Goal: Task Accomplishment & Management: Manage account settings

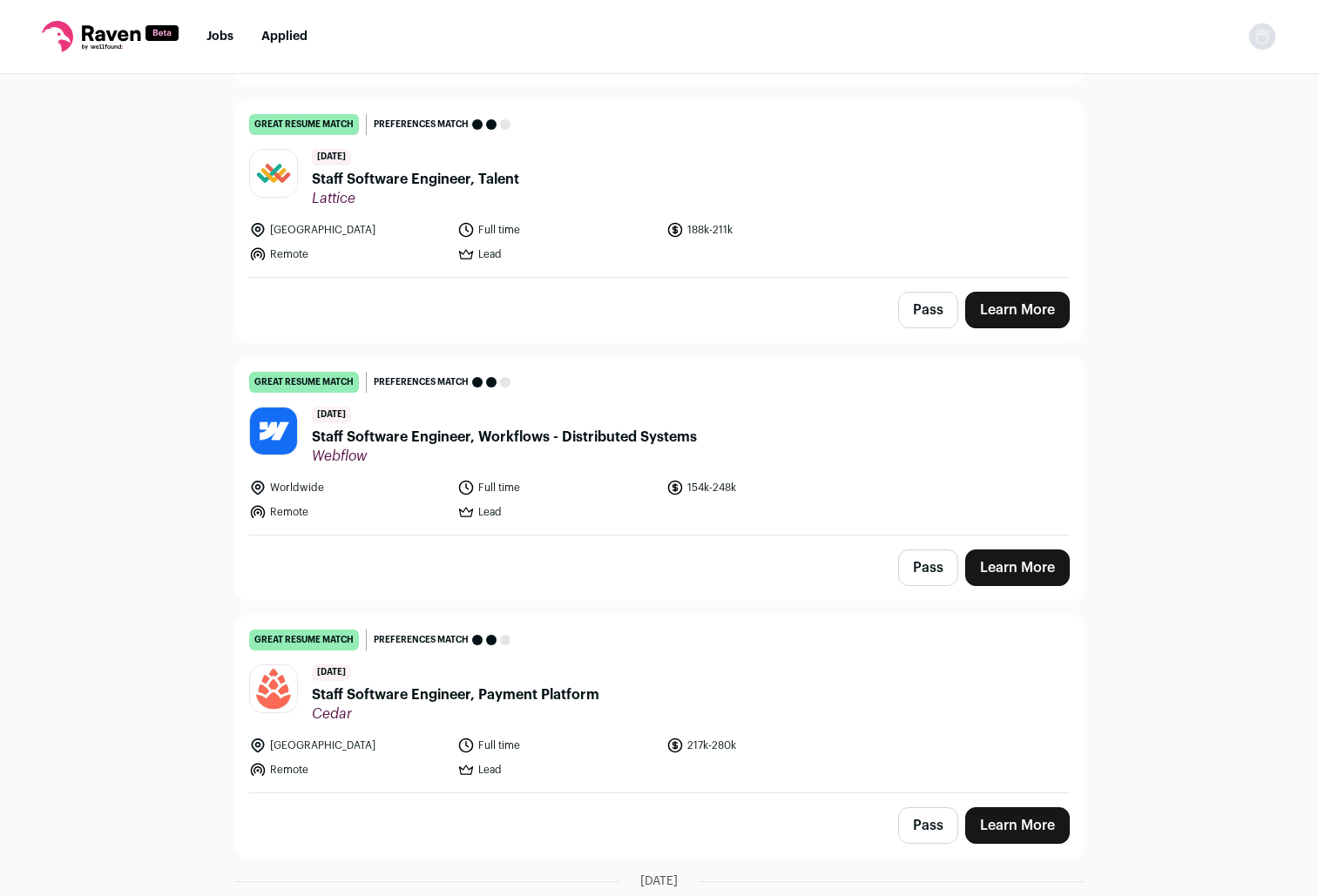
scroll to position [532, 0]
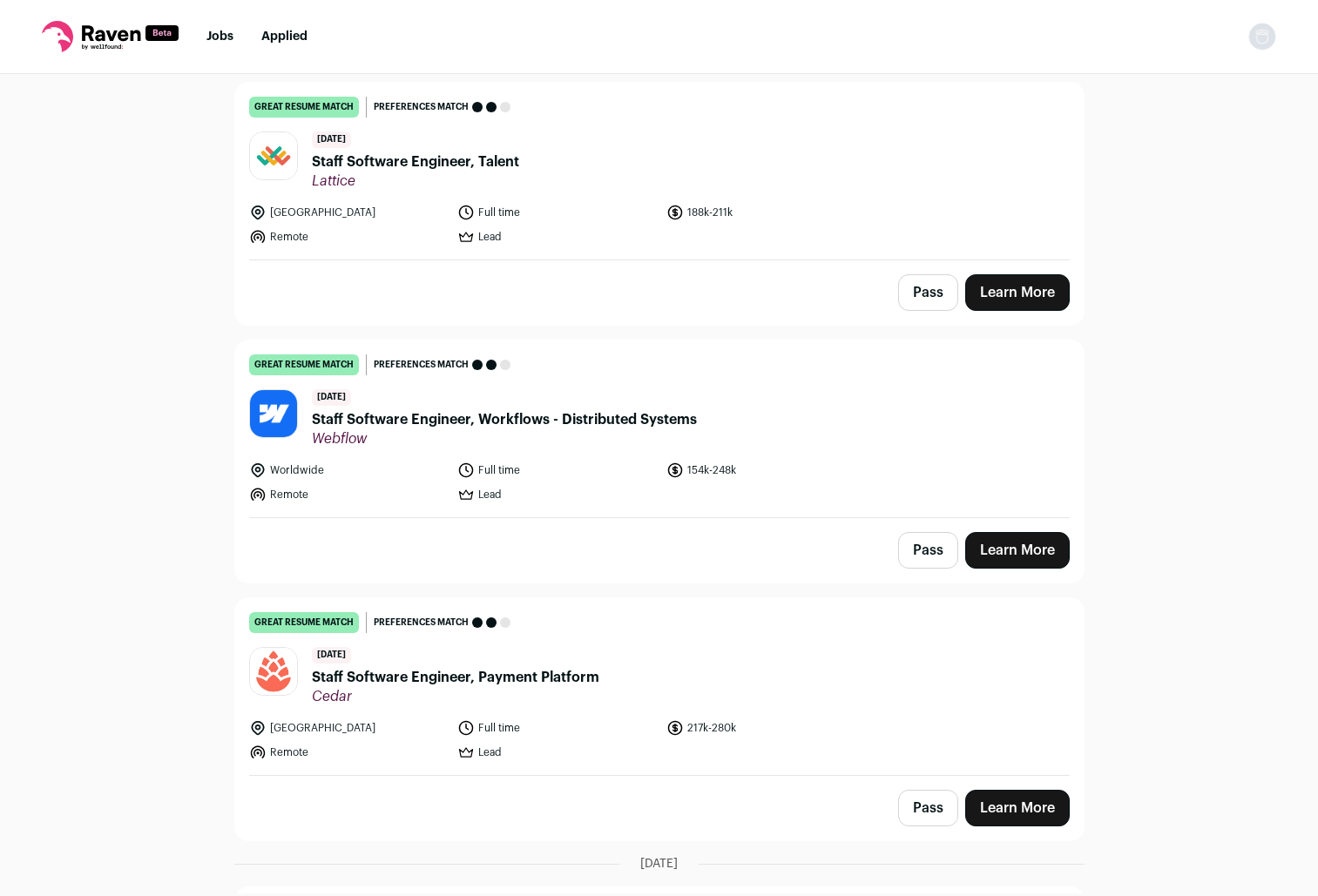
click at [618, 389] on div "[DATE] Staff Software Engineer, Workflows - Distributed Systems Webflow" at bounding box center [504, 418] width 385 height 59
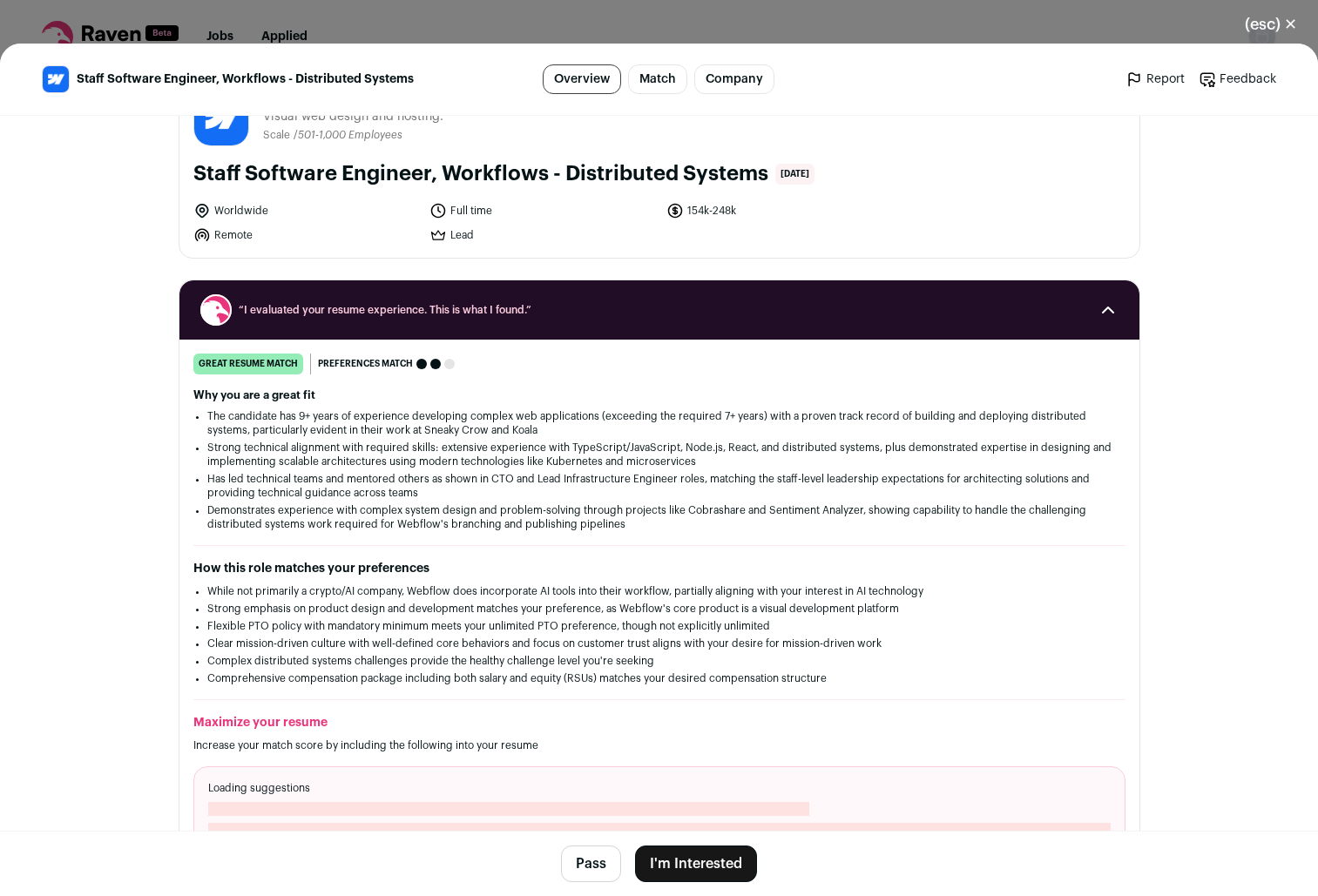
scroll to position [0, 0]
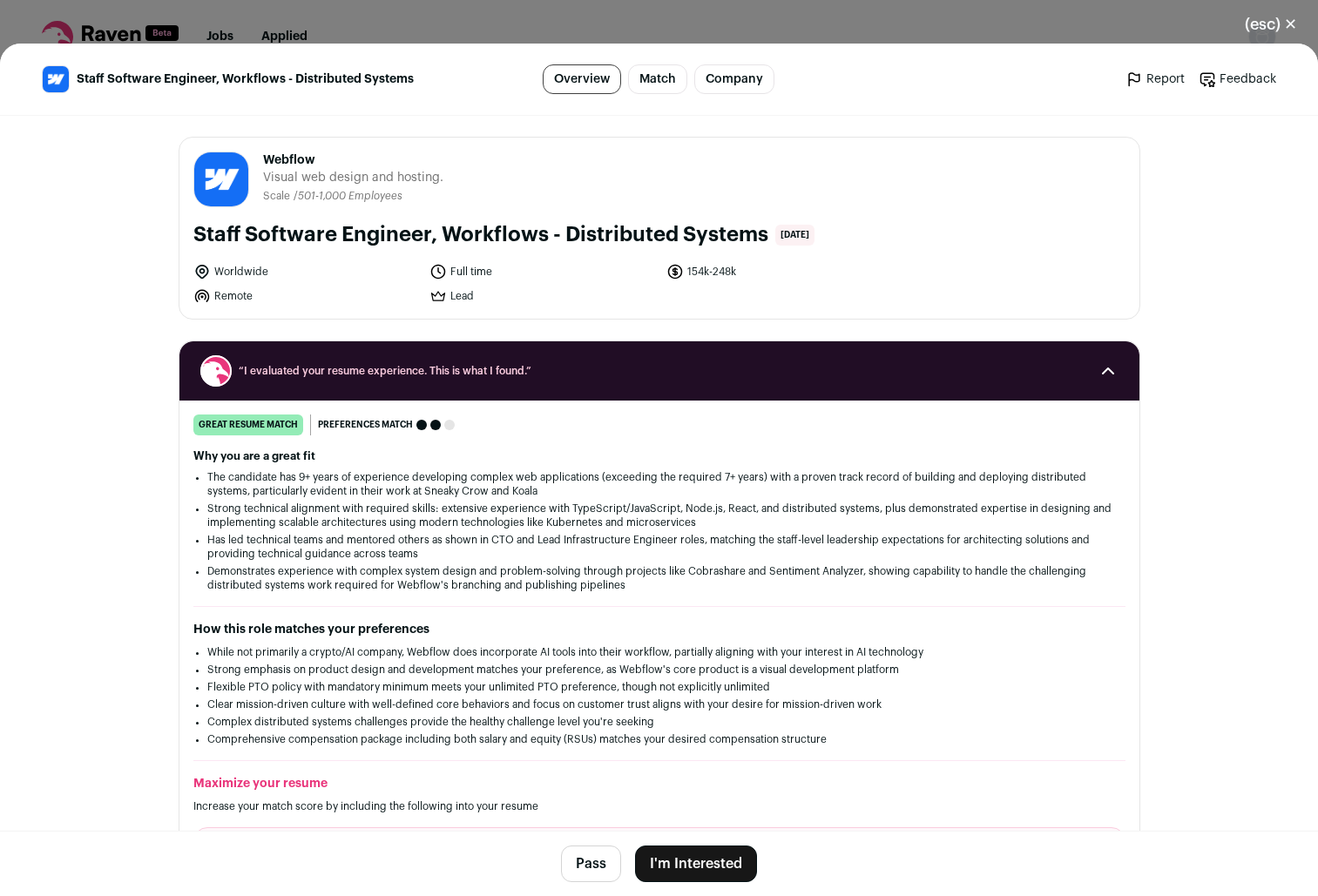
click at [1100, 373] on icon "Close modal via background" at bounding box center [1108, 370] width 21 height 21
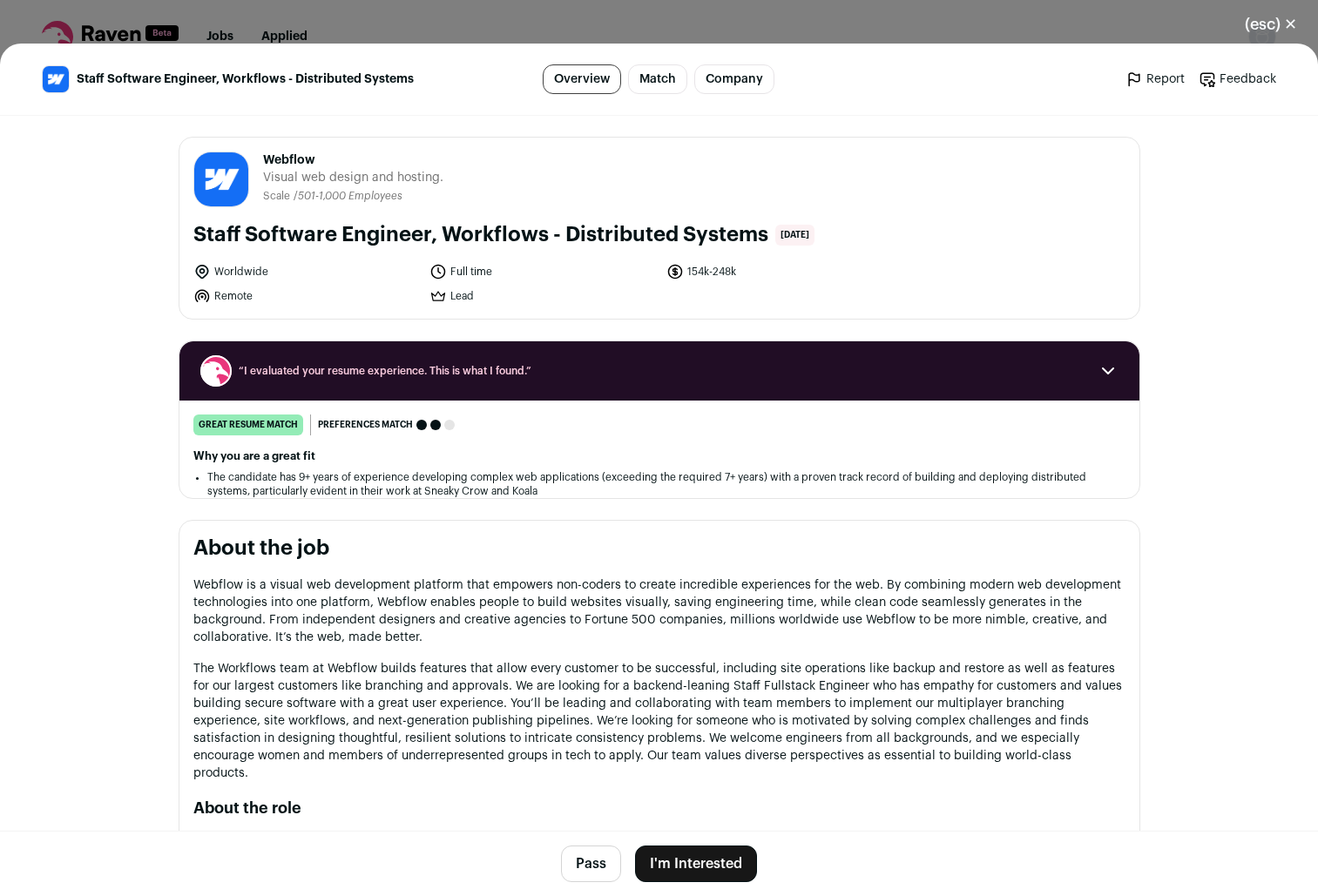
click at [1100, 373] on icon "Close modal via background" at bounding box center [1108, 370] width 21 height 21
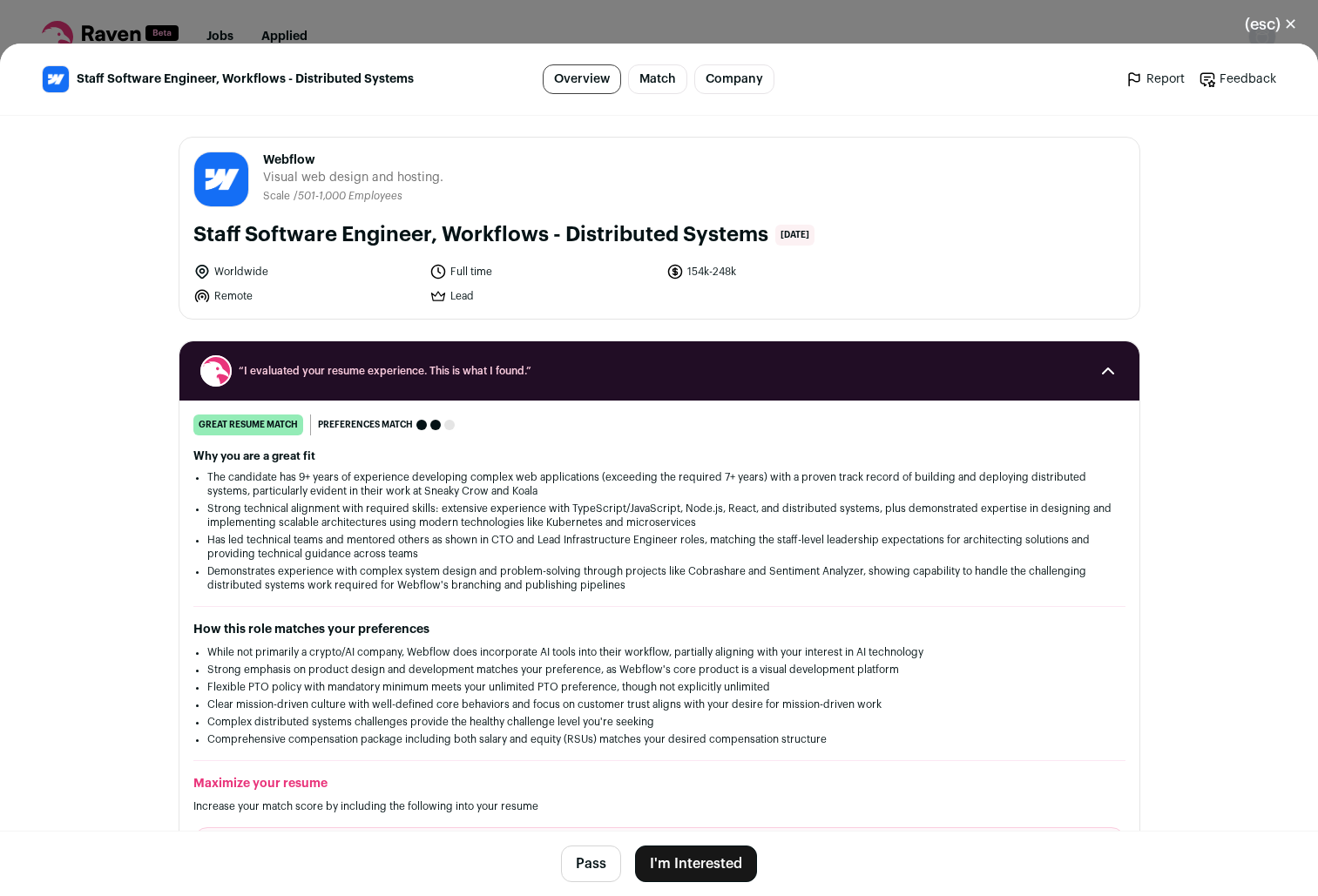
click at [1263, 23] on button "(esc) ✕" at bounding box center [1270, 24] width 94 height 39
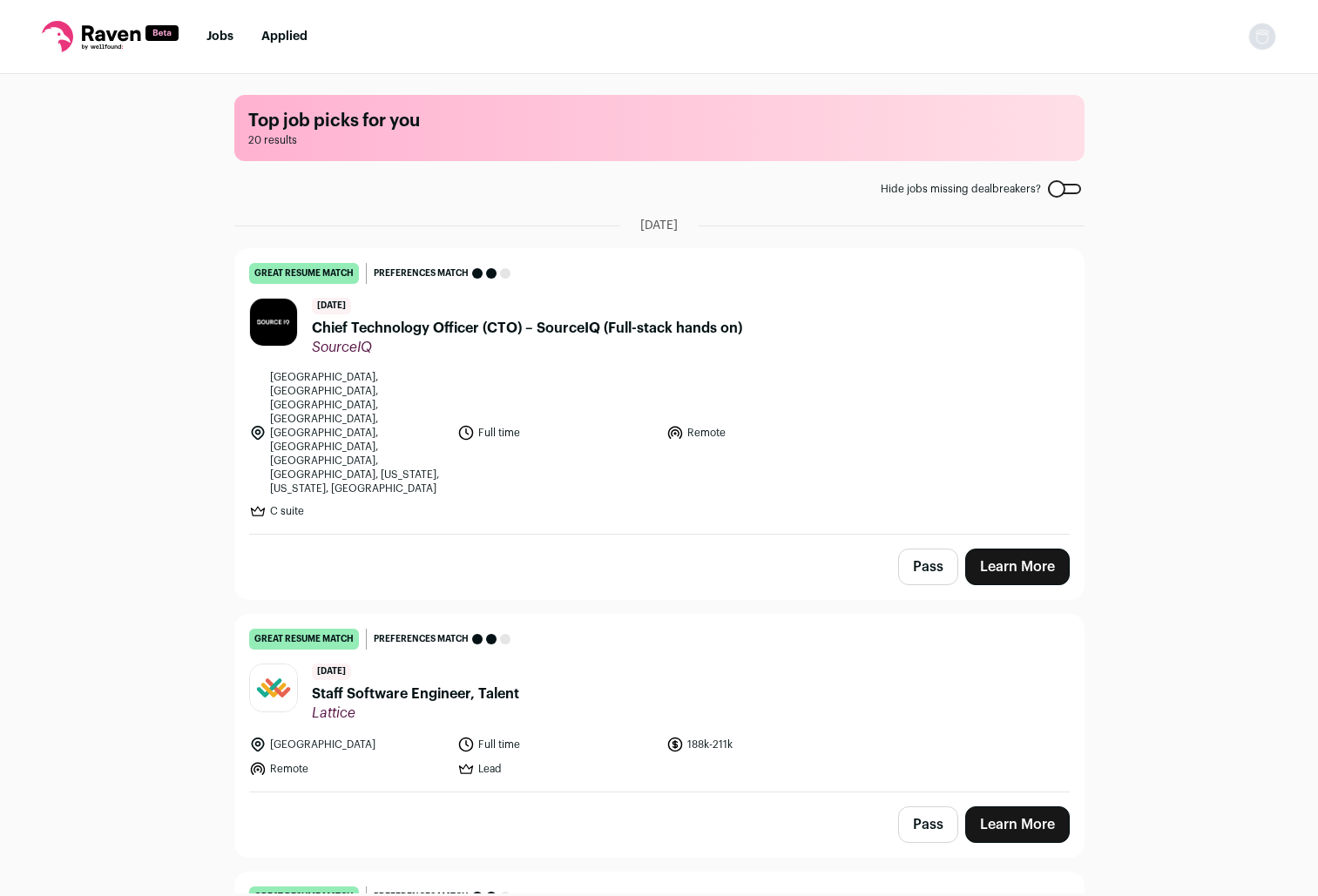
click at [280, 36] on link "Applied" at bounding box center [284, 37] width 47 height 12
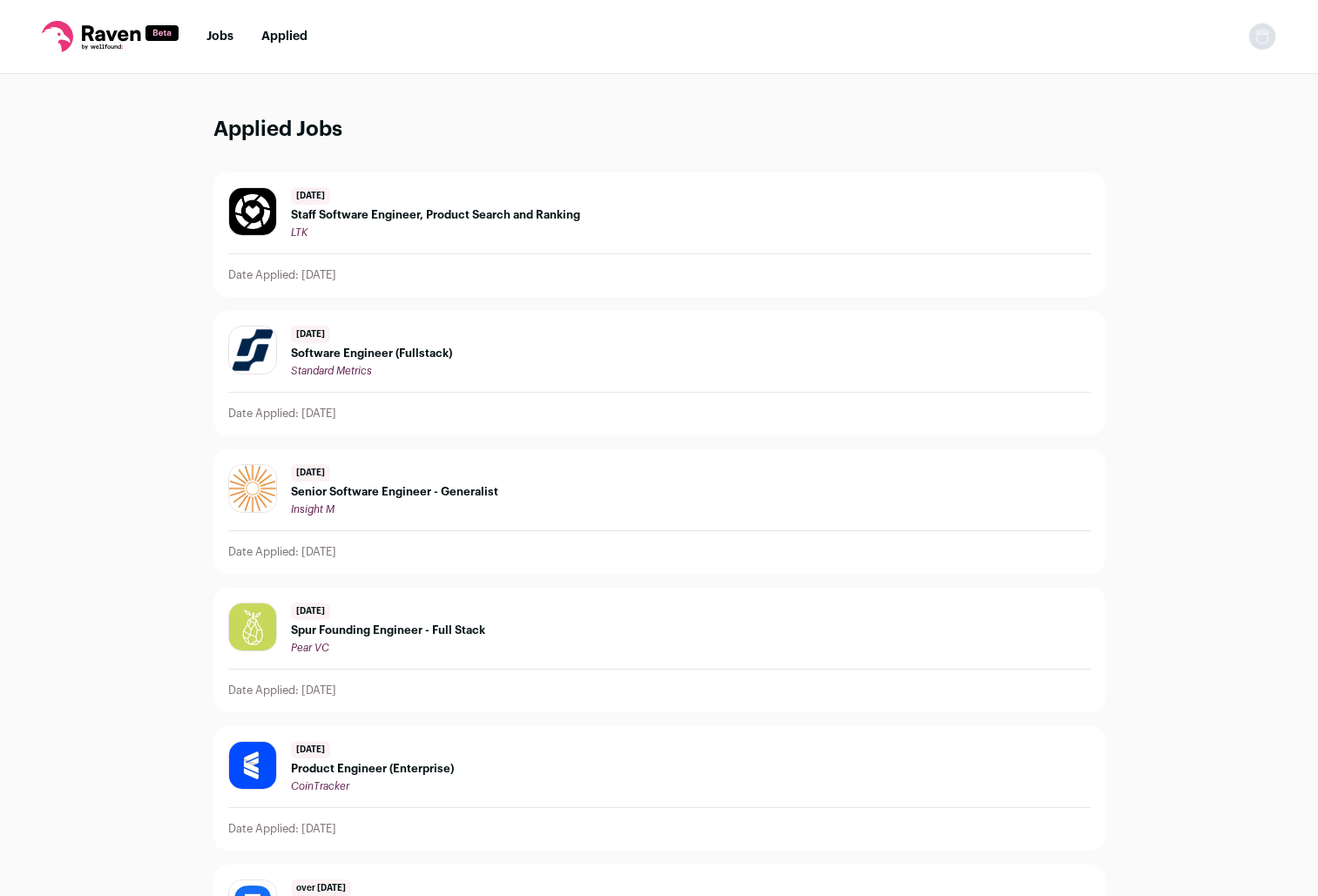
click at [220, 42] on link "Jobs" at bounding box center [219, 37] width 27 height 12
